Goal: Transaction & Acquisition: Obtain resource

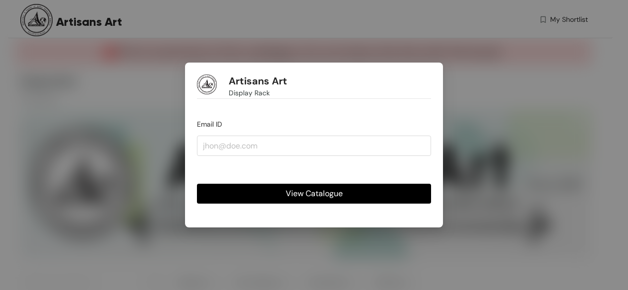
click at [328, 195] on span "View Catalogue" at bounding box center [314, 193] width 57 height 12
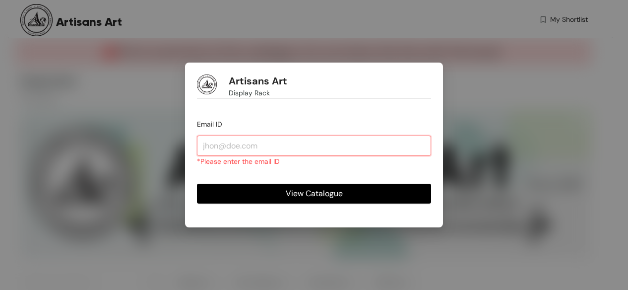
click at [297, 146] on input "email" at bounding box center [314, 145] width 234 height 20
type input "[EMAIL_ADDRESS][DOMAIN_NAME]"
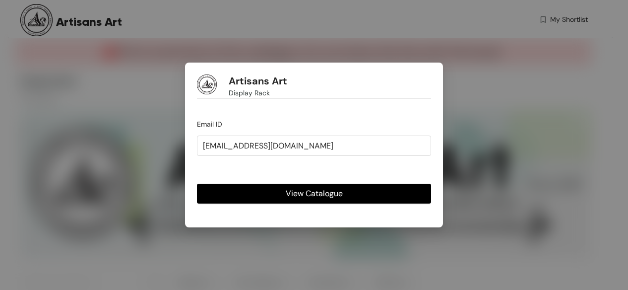
click at [324, 194] on span "View Catalogue" at bounding box center [314, 193] width 57 height 12
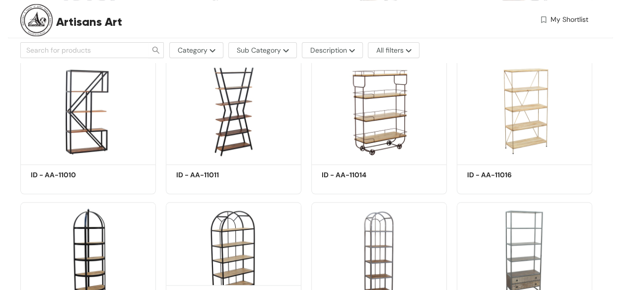
scroll to position [422, 0]
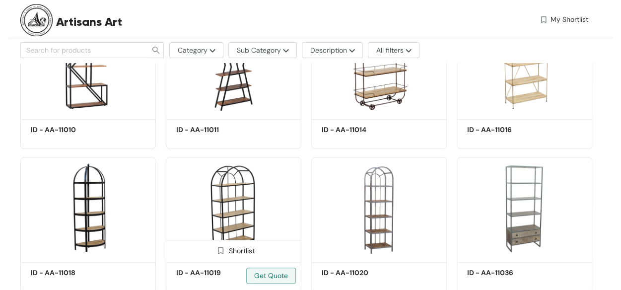
click at [232, 198] on img at bounding box center [233, 208] width 135 height 102
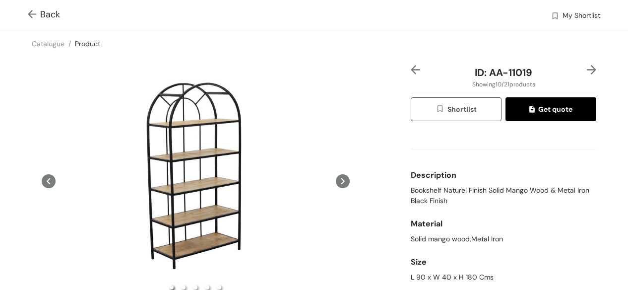
click at [337, 182] on icon at bounding box center [343, 181] width 14 height 14
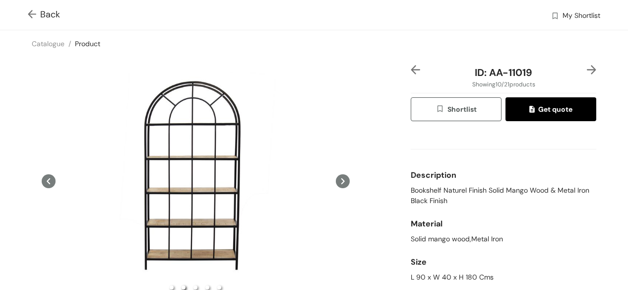
click at [337, 182] on icon at bounding box center [343, 181] width 14 height 14
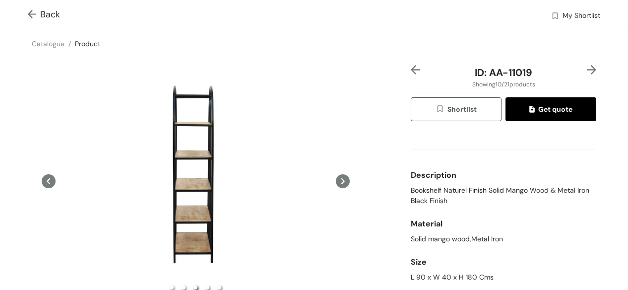
click at [337, 182] on icon at bounding box center [343, 181] width 14 height 14
